Goal: Navigation & Orientation: Find specific page/section

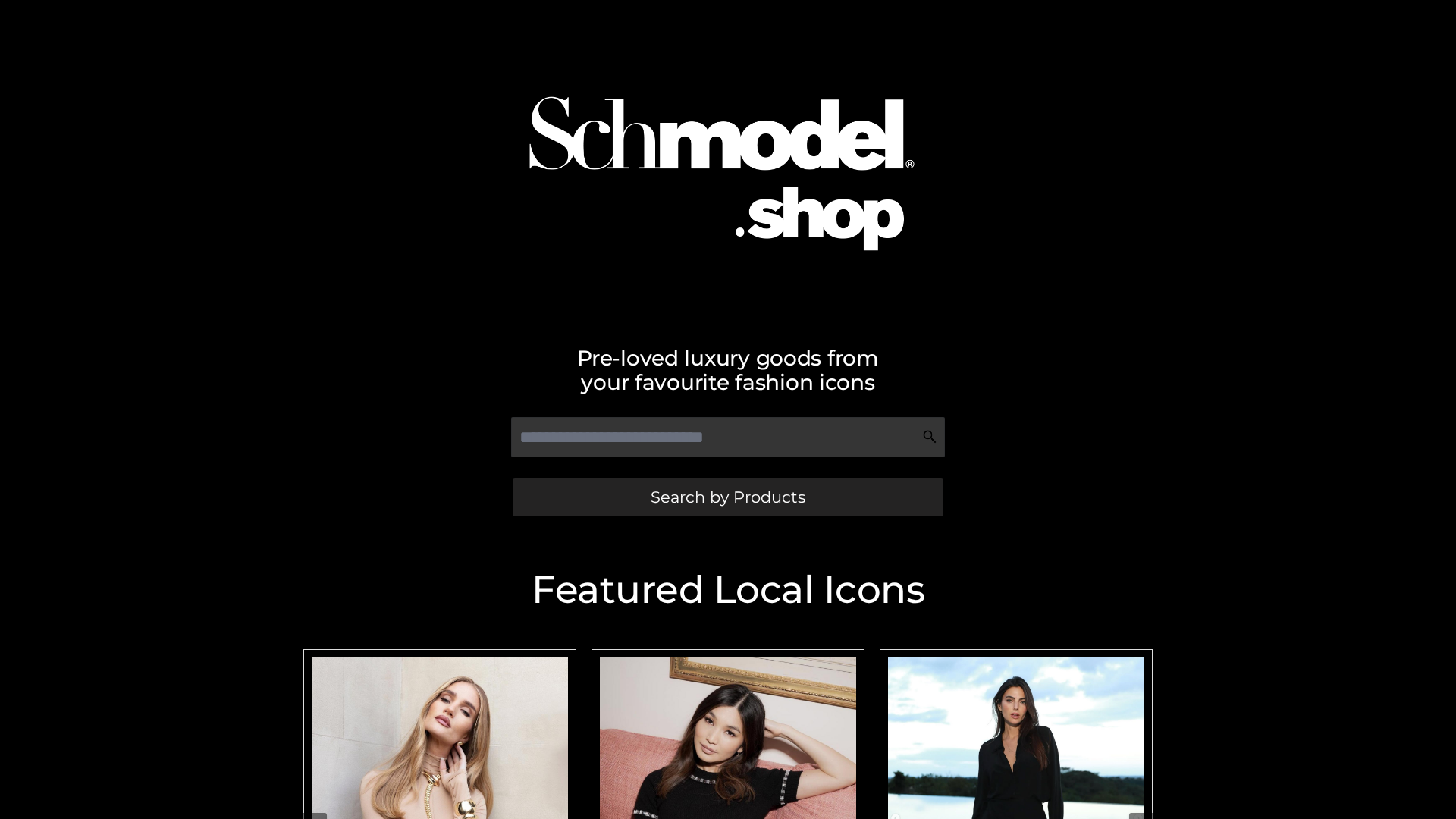
click at [728, 497] on span "Search by Products" at bounding box center [728, 497] width 154 height 16
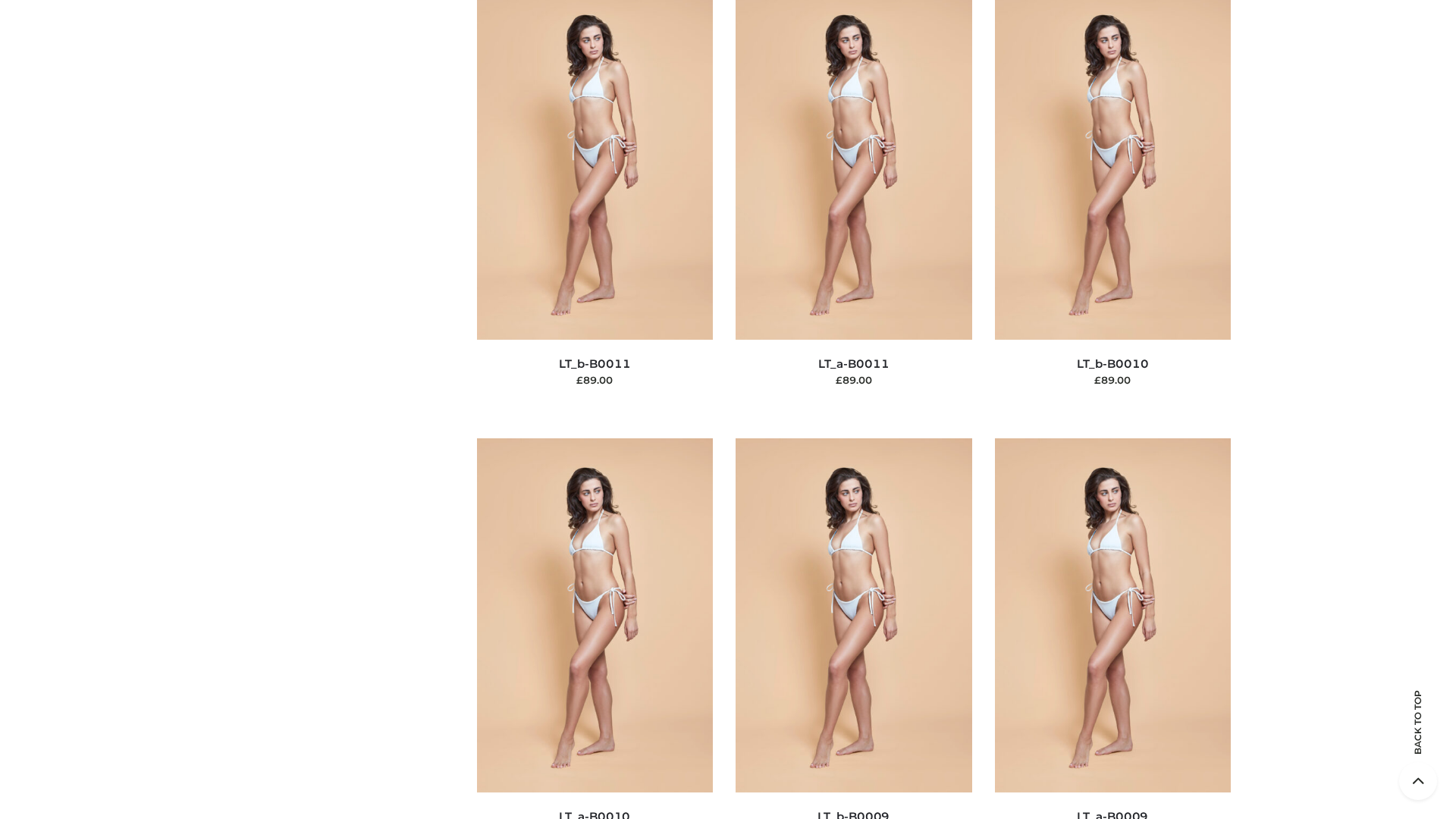
scroll to position [6809, 0]
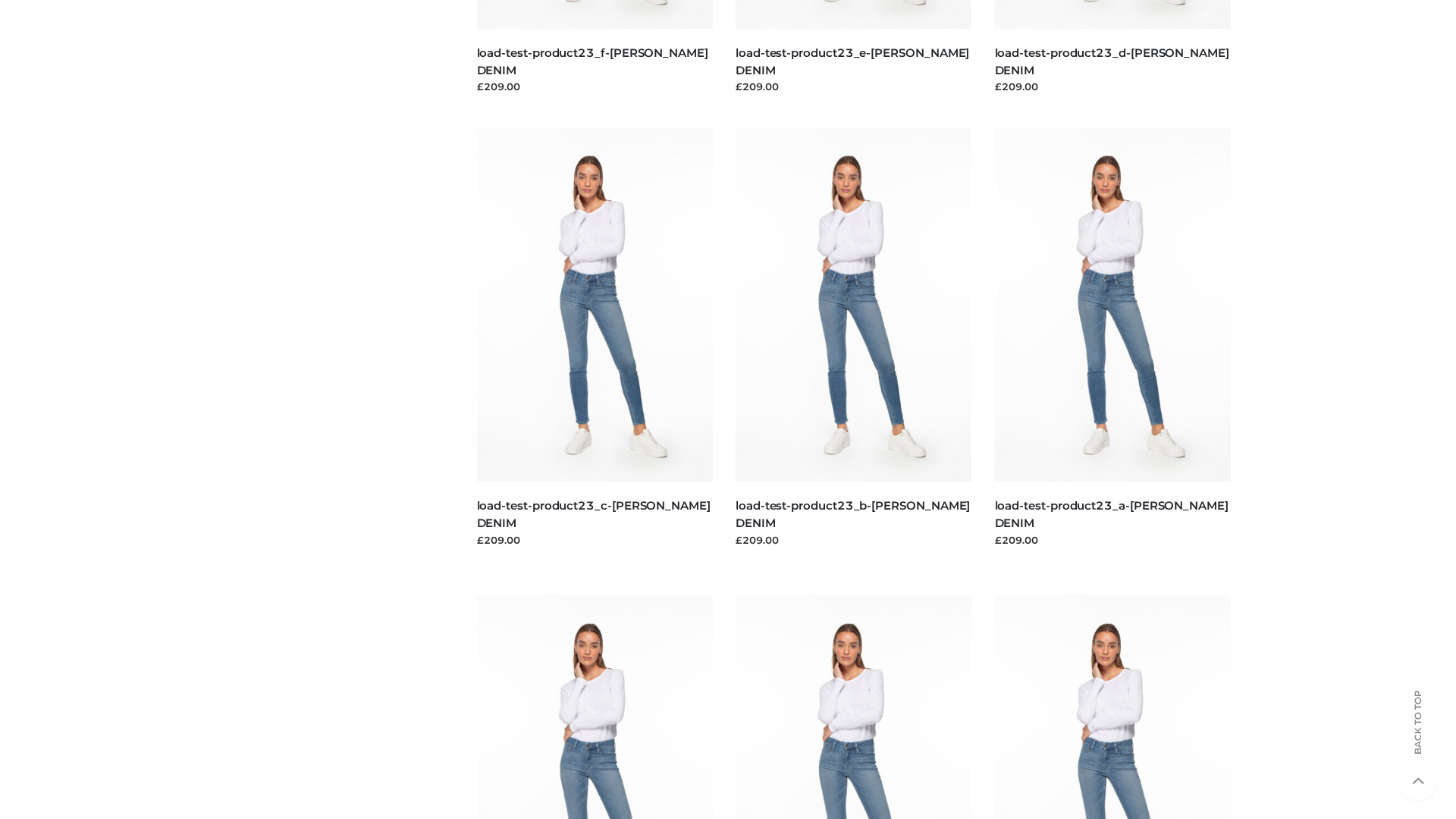
scroll to position [1330, 0]
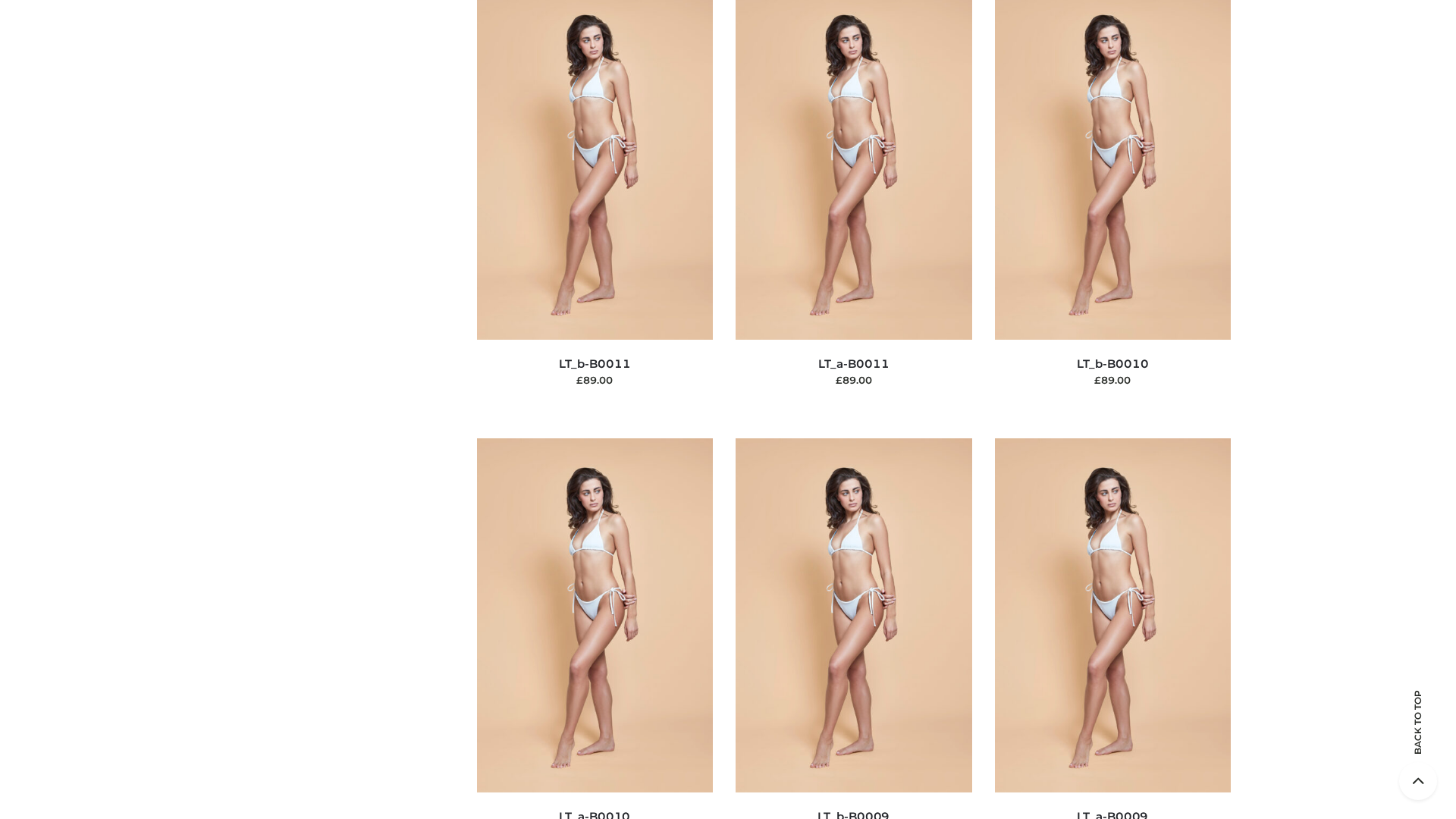
scroll to position [6809, 0]
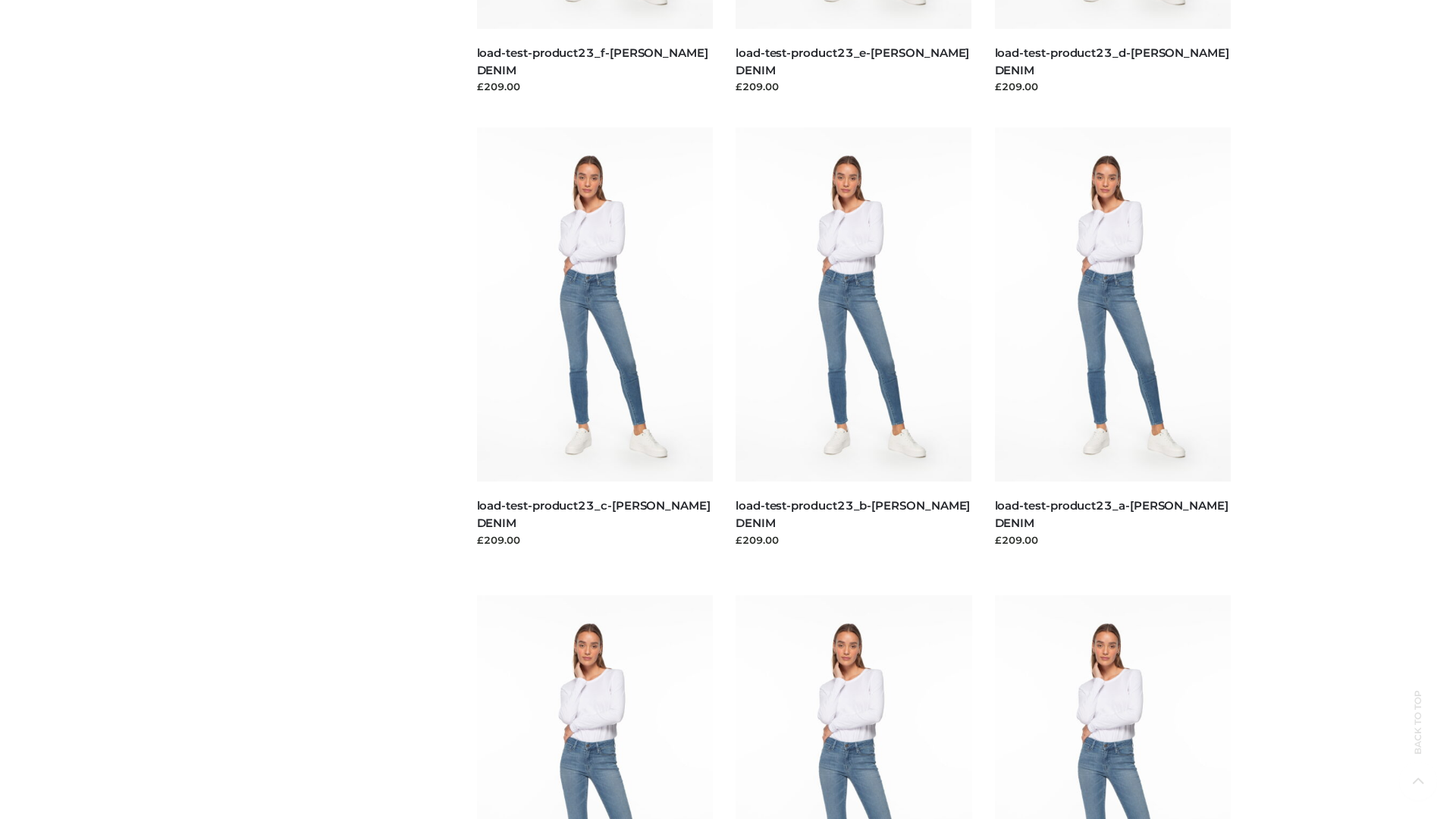
scroll to position [1330, 0]
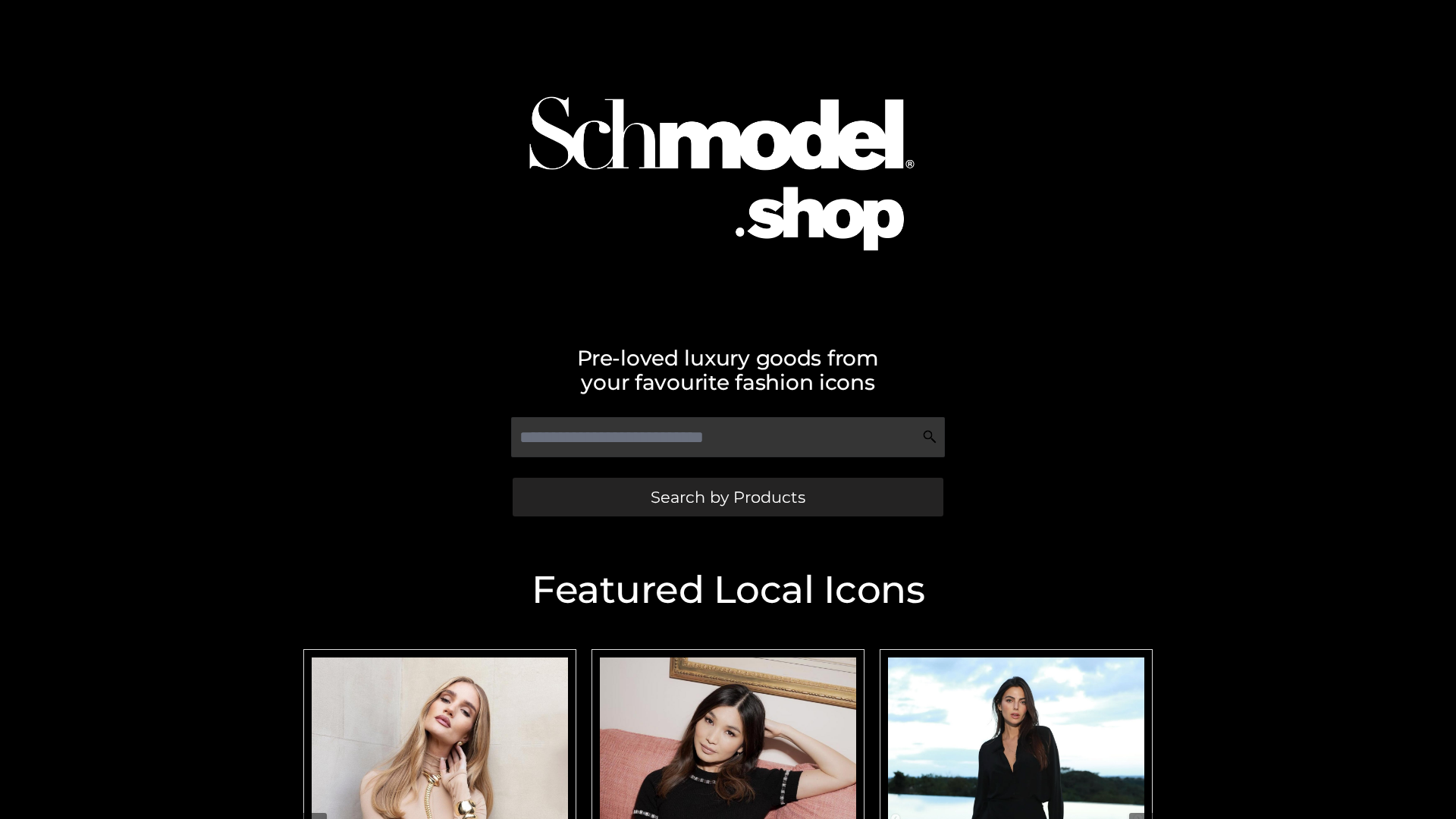
click at [728, 497] on span "Search by Products" at bounding box center [728, 497] width 154 height 16
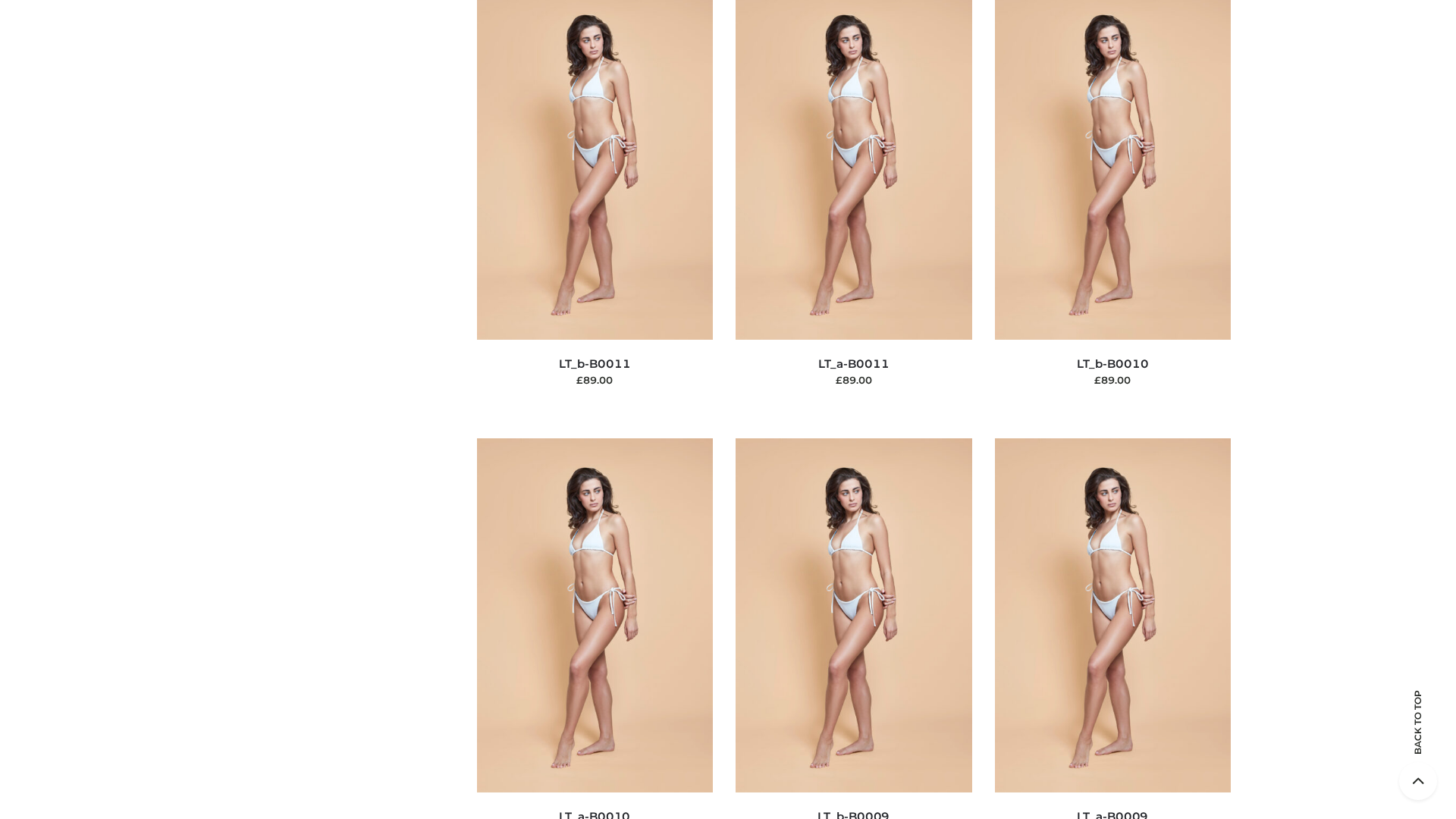
scroll to position [6809, 0]
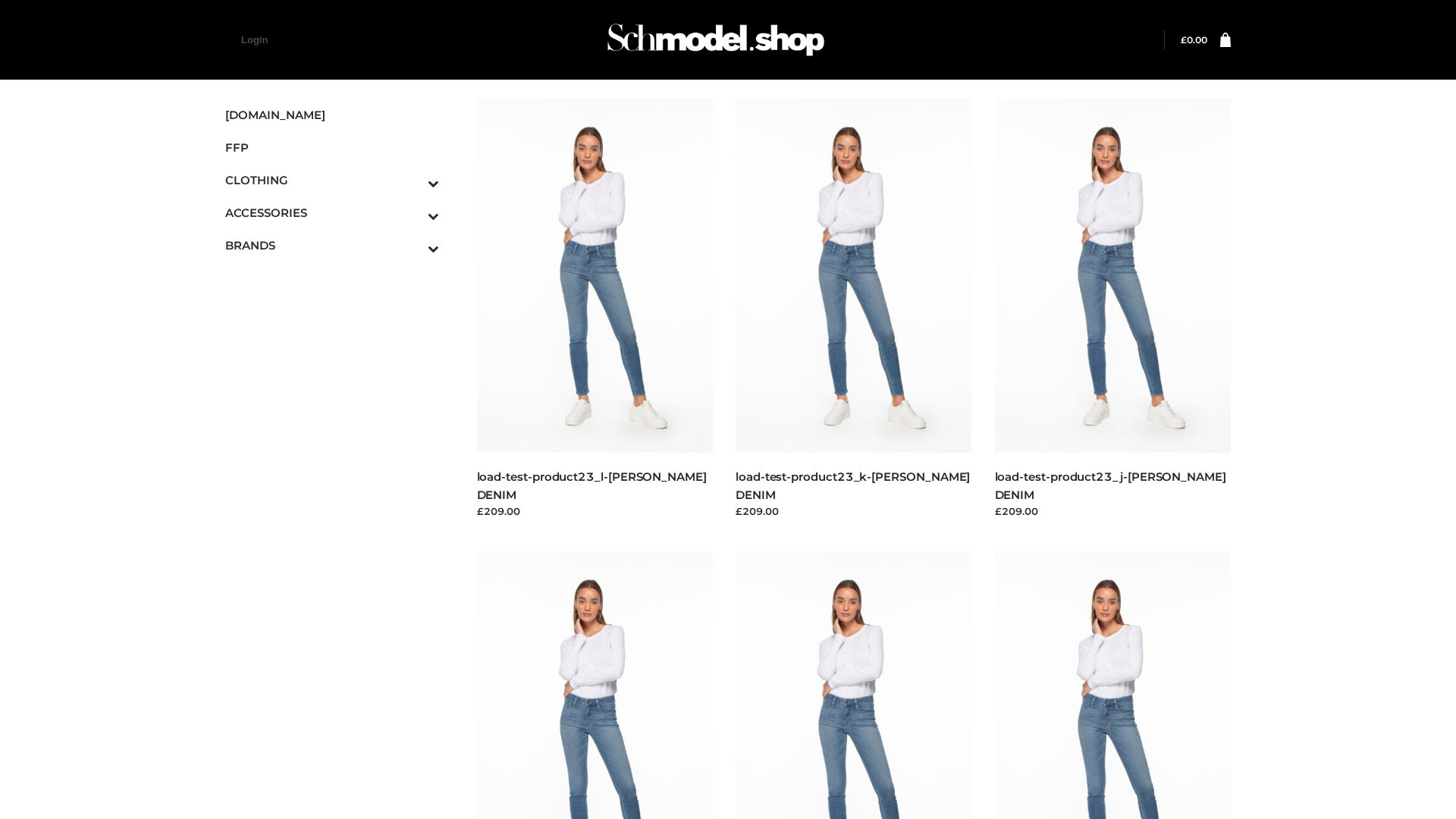
scroll to position [1330, 0]
